Goal: Transaction & Acquisition: Purchase product/service

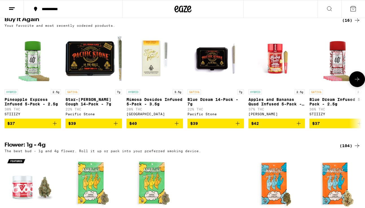
scroll to position [571, 0]
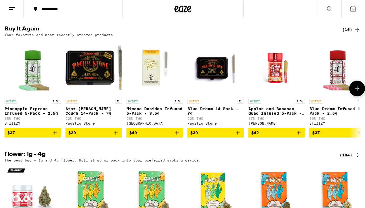
click at [56, 136] on icon "Add to bag" at bounding box center [54, 132] width 7 height 7
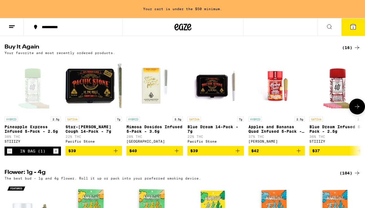
scroll to position [589, 0]
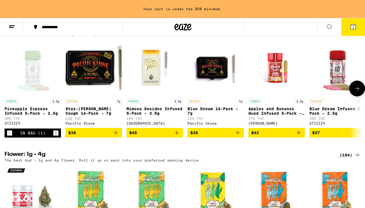
click at [116, 136] on icon "Add to bag" at bounding box center [115, 132] width 7 height 7
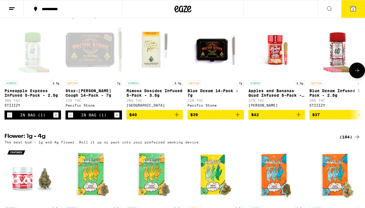
scroll to position [571, 0]
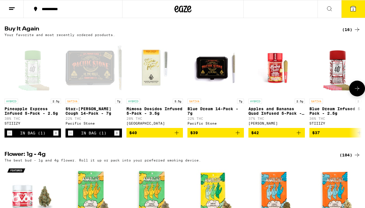
click at [176, 135] on icon "Add to bag" at bounding box center [177, 133] width 4 height 4
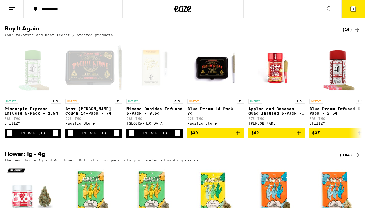
click at [356, 10] on button "3" at bounding box center [353, 8] width 24 height 17
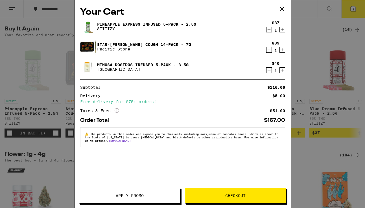
click at [254, 195] on span "Checkout" at bounding box center [235, 196] width 101 height 4
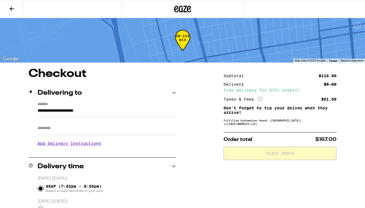
scroll to position [34, 0]
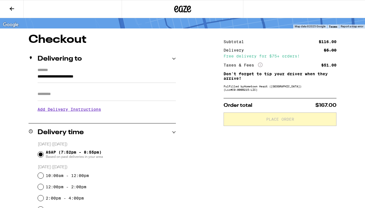
click at [122, 100] on input "Apt/Suite" at bounding box center [106, 94] width 138 height 14
type input "**********"
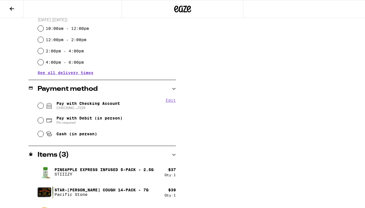
scroll to position [203, 0]
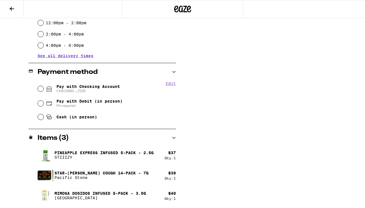
click at [107, 86] on span "Pay with Checking Account CHECKING ...7229" at bounding box center [87, 88] width 63 height 9
click at [43, 86] on input "Pay with Checking Account CHECKING ...7229" at bounding box center [41, 89] width 6 height 6
radio input "true"
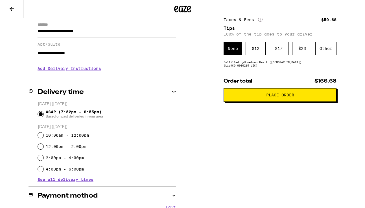
scroll to position [100, 0]
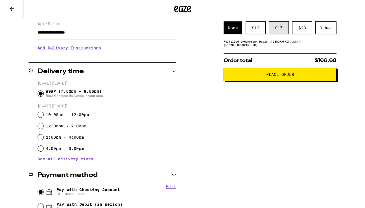
click at [280, 31] on div "$ 17" at bounding box center [278, 27] width 20 height 13
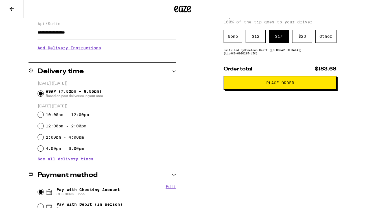
click at [281, 85] on span "Place Order" at bounding box center [280, 83] width 28 height 4
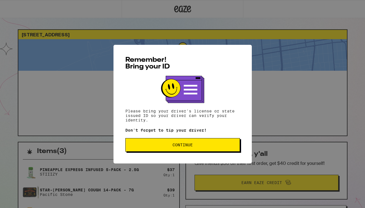
click at [282, 86] on div "Remember! Bring your ID Please bring your driver's license or state issued ID s…" at bounding box center [182, 104] width 365 height 208
